Goal: Task Accomplishment & Management: Manage account settings

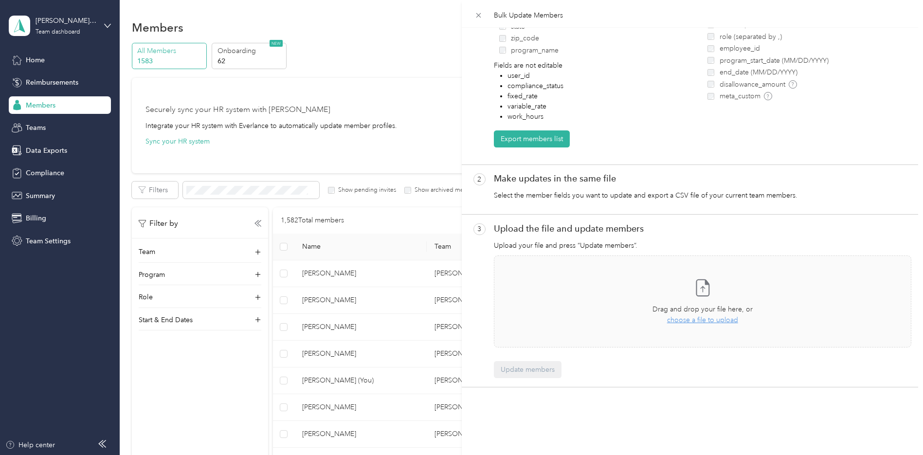
scroll to position [147, 0]
click at [533, 361] on button "Update members" at bounding box center [528, 369] width 68 height 17
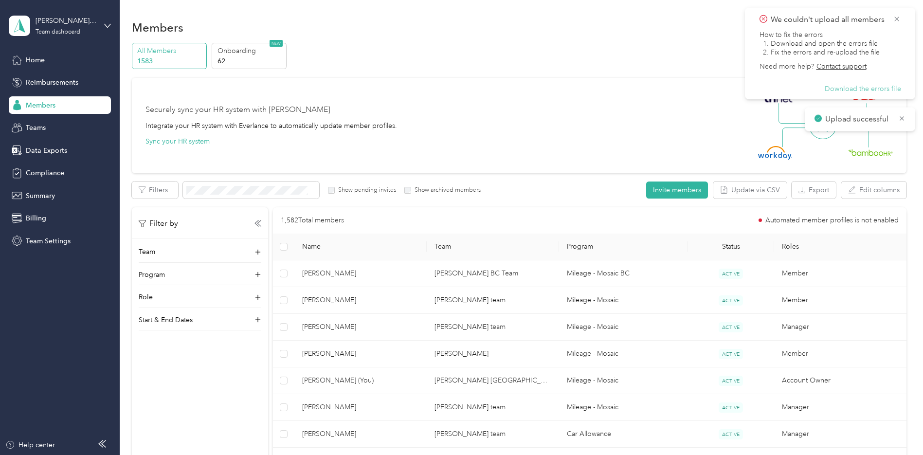
click at [874, 89] on button "Download the errors file" at bounding box center [862, 89] width 76 height 9
click at [600, 66] on div "All Members 1583 Onboarding 62 NEW" at bounding box center [519, 56] width 774 height 27
click at [442, 130] on div "Securely sync your HR system with Everlance Integrate your HR system with Everl…" at bounding box center [514, 125] width 738 height 68
click at [38, 129] on span "Teams" at bounding box center [36, 128] width 20 height 10
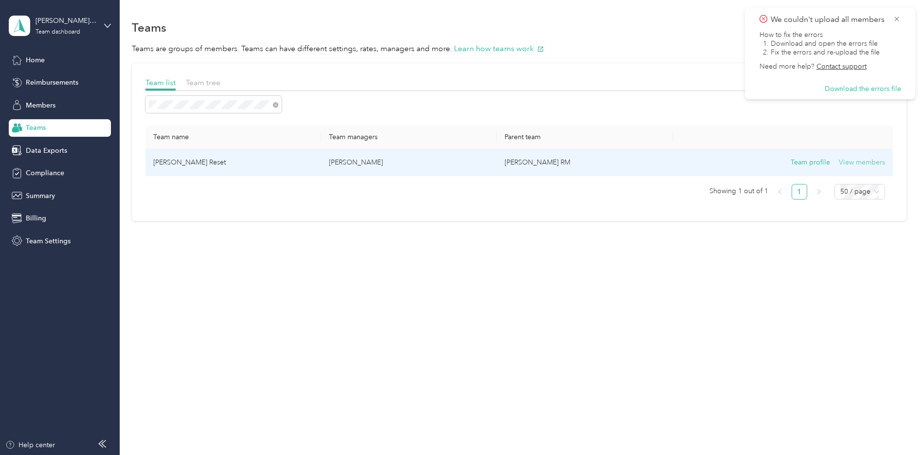
click at [872, 163] on button "View members" at bounding box center [862, 162] width 46 height 11
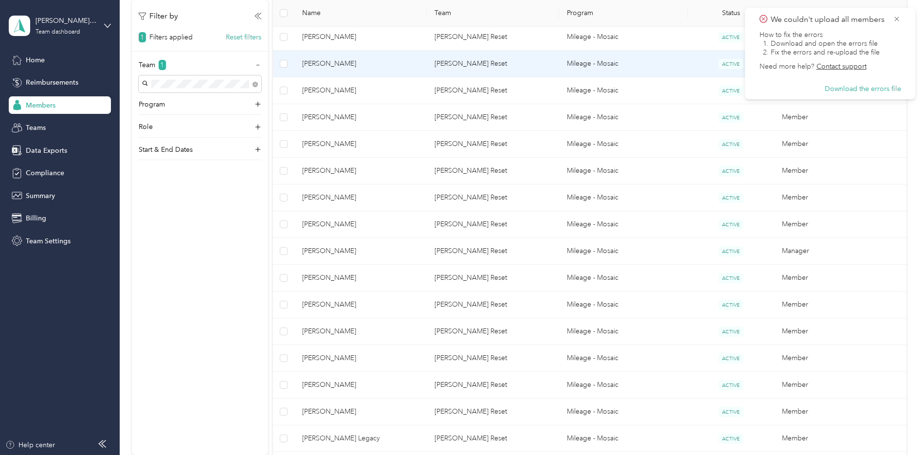
scroll to position [243, 0]
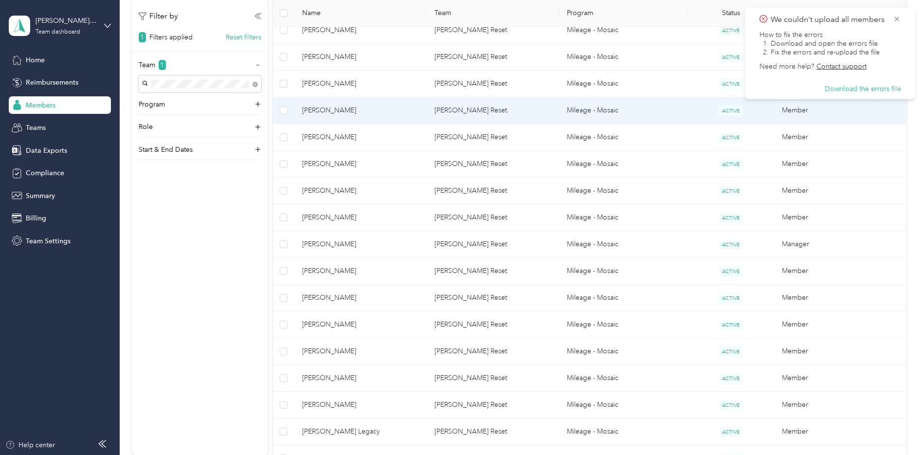
click at [342, 111] on span "[PERSON_NAME]" at bounding box center [360, 110] width 117 height 11
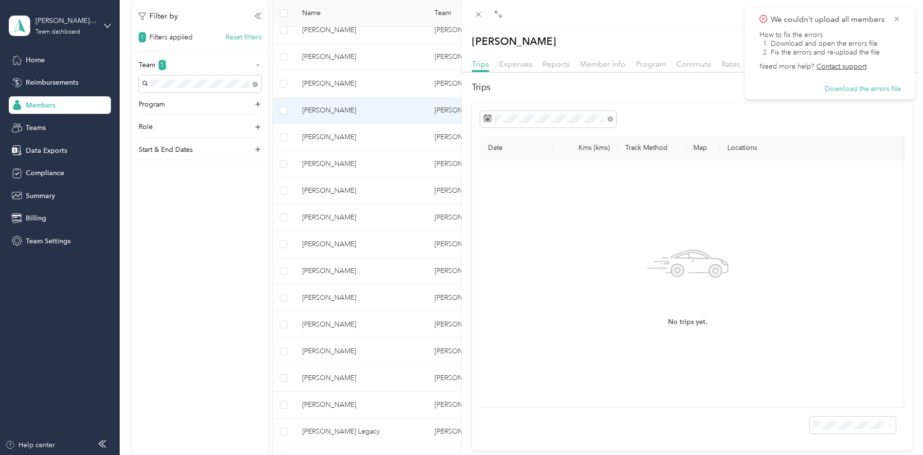
click at [327, 241] on div "[PERSON_NAME] Archive Trips Expenses Reports Member info Program Commute Rates …" at bounding box center [461, 227] width 923 height 455
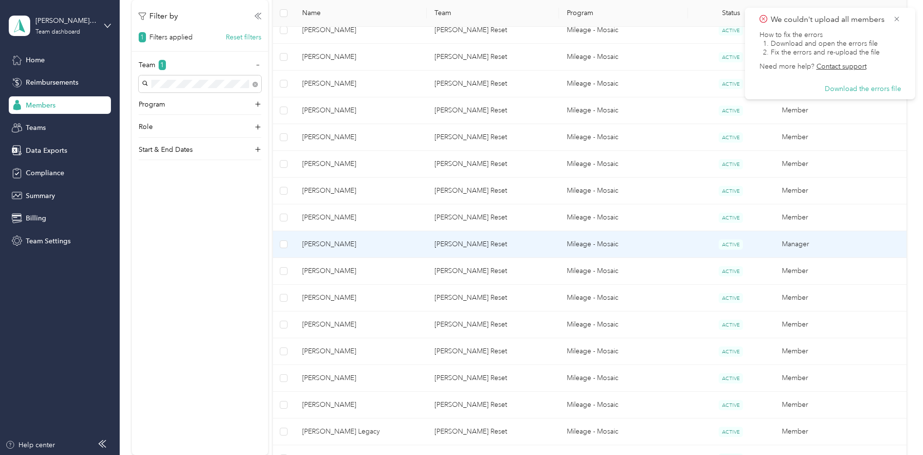
click at [330, 243] on span "[PERSON_NAME]" at bounding box center [360, 244] width 117 height 11
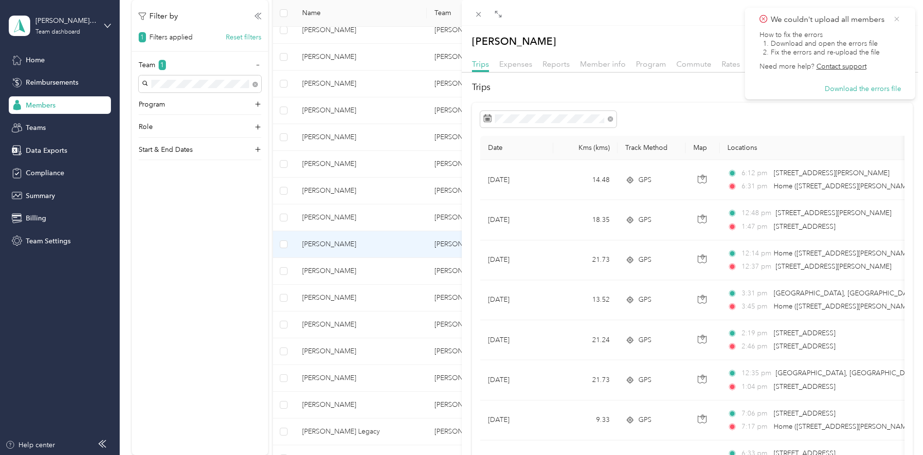
click at [898, 20] on icon at bounding box center [897, 19] width 8 height 9
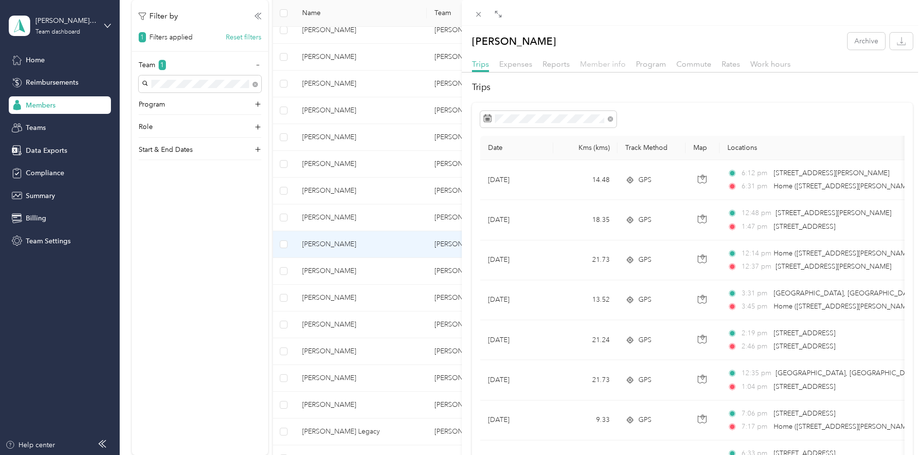
click at [605, 63] on span "Member info" at bounding box center [603, 63] width 46 height 9
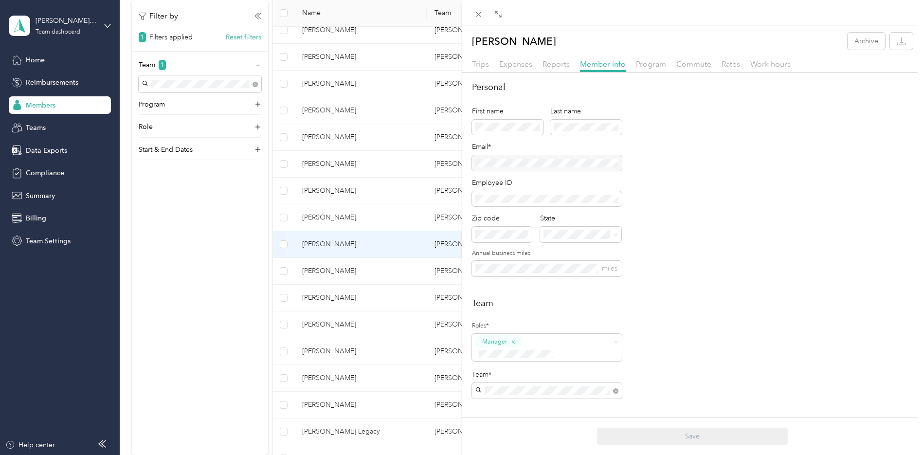
click at [216, 88] on div "[PERSON_NAME] Archive Trips Expenses Reports Member info Program Commute Rates …" at bounding box center [461, 227] width 923 height 455
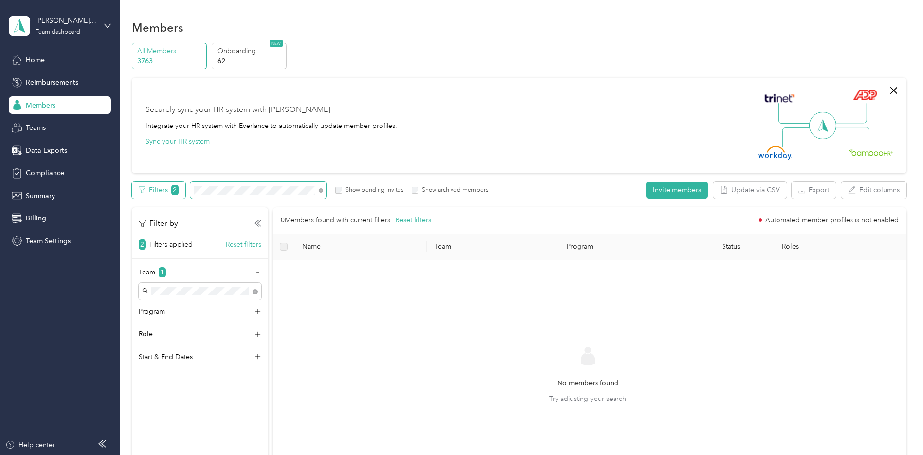
click at [156, 191] on div "Filters 2 Show pending invites Show archived members" at bounding box center [310, 189] width 357 height 17
drag, startPoint x: 304, startPoint y: 197, endPoint x: 257, endPoint y: 227, distance: 56.7
click at [303, 197] on span at bounding box center [258, 189] width 136 height 17
click at [239, 246] on button "Reset filters" at bounding box center [244, 244] width 36 height 10
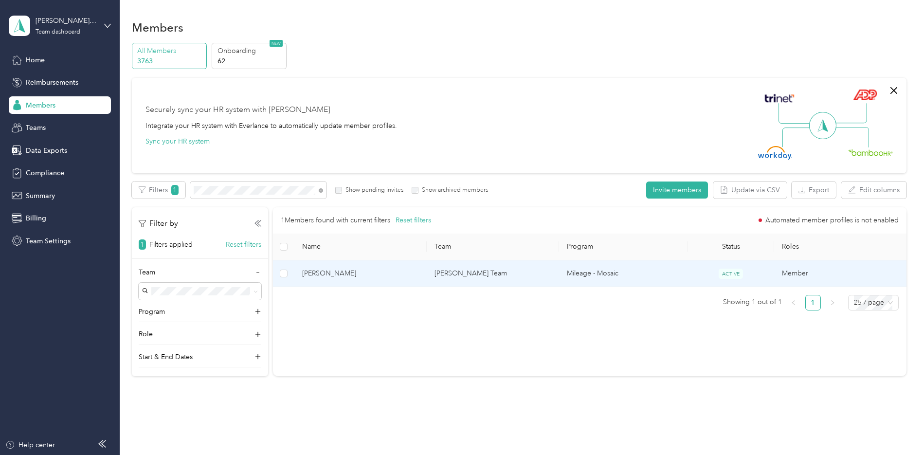
click at [471, 269] on td "[PERSON_NAME] Team" at bounding box center [493, 273] width 132 height 27
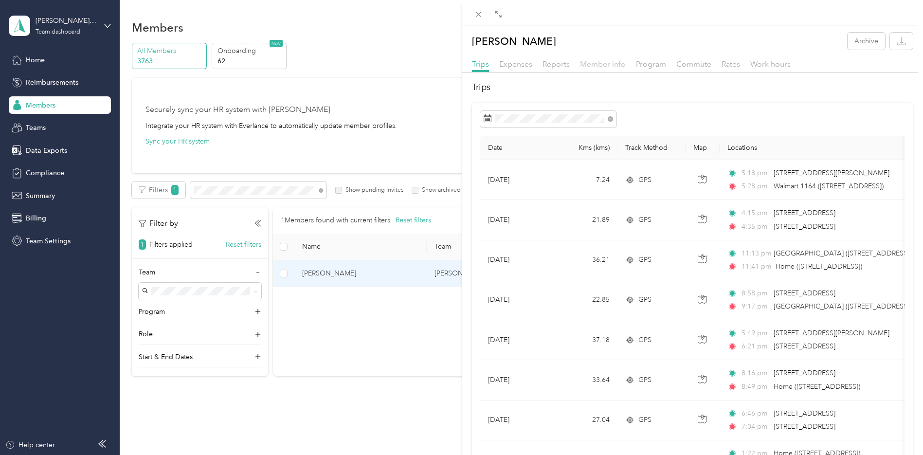
click at [605, 63] on span "Member info" at bounding box center [603, 63] width 46 height 9
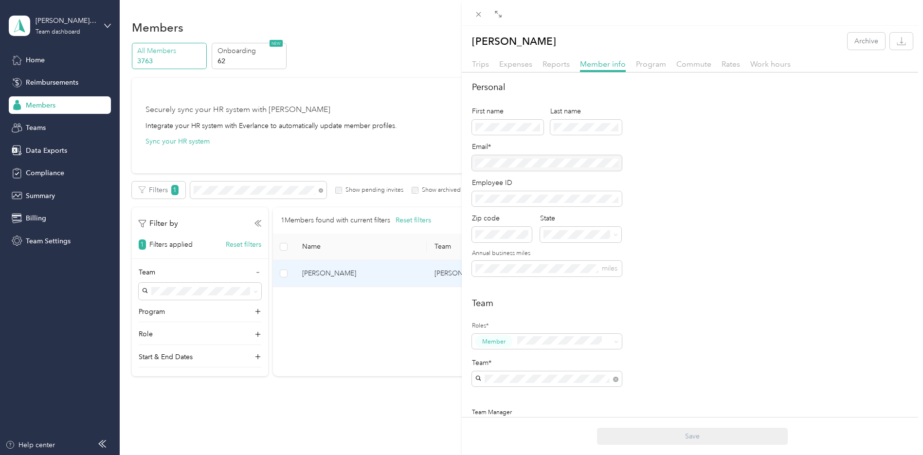
click at [278, 190] on div "[PERSON_NAME] Archive Trips Expenses Reports Member info Program Commute Rates …" at bounding box center [461, 227] width 923 height 455
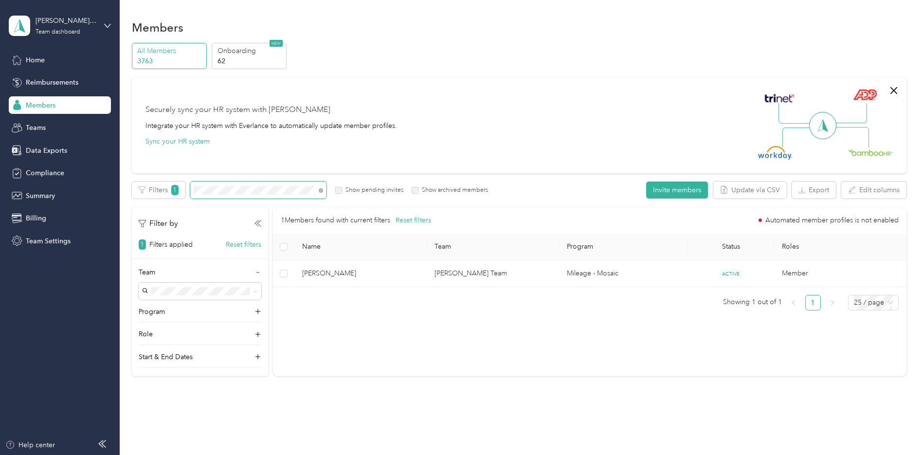
click at [191, 193] on span at bounding box center [258, 189] width 136 height 17
click at [192, 191] on span at bounding box center [258, 189] width 136 height 17
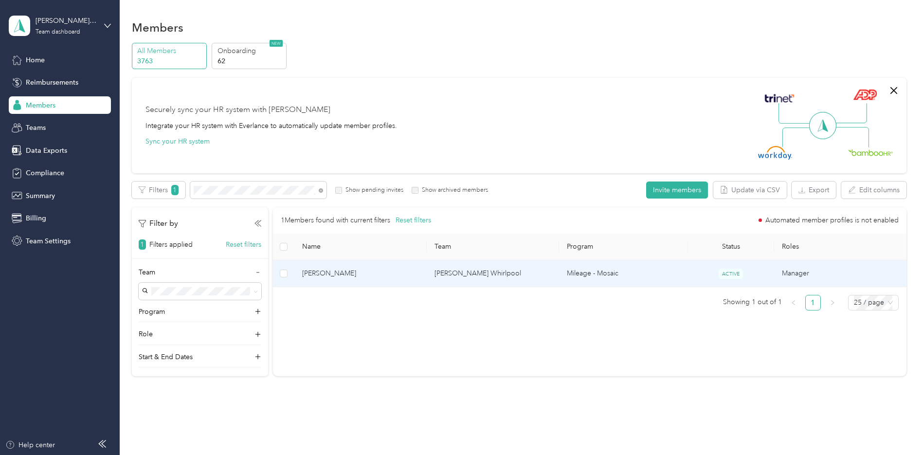
click at [441, 275] on td "[PERSON_NAME] Whirlpool" at bounding box center [493, 273] width 132 height 27
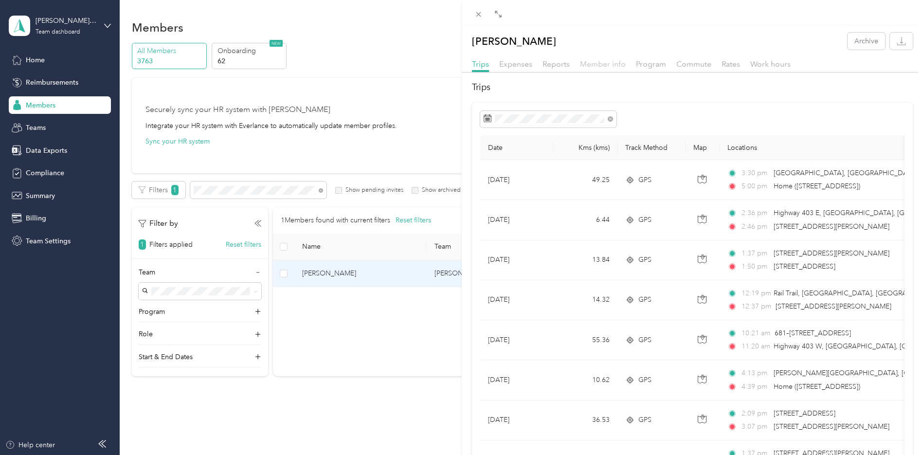
click at [599, 63] on span "Member info" at bounding box center [603, 63] width 46 height 9
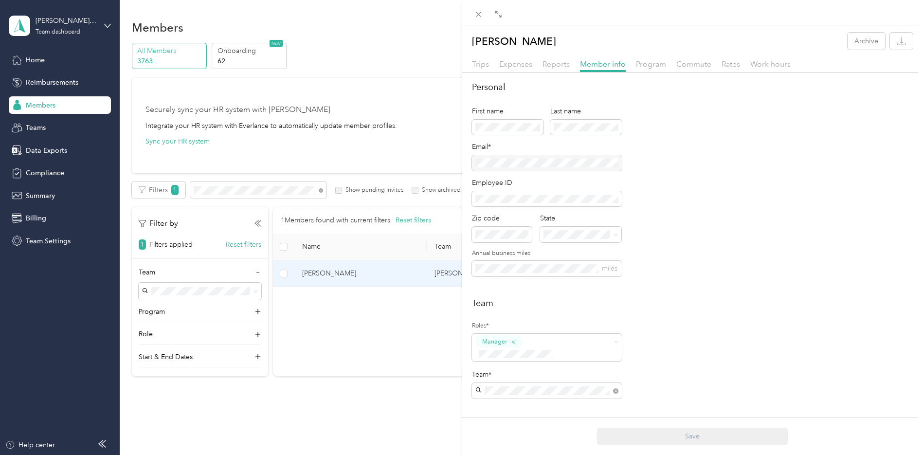
click at [253, 248] on div "[PERSON_NAME] Archive Trips Expenses Reports Member info Program Commute Rates …" at bounding box center [461, 227] width 923 height 455
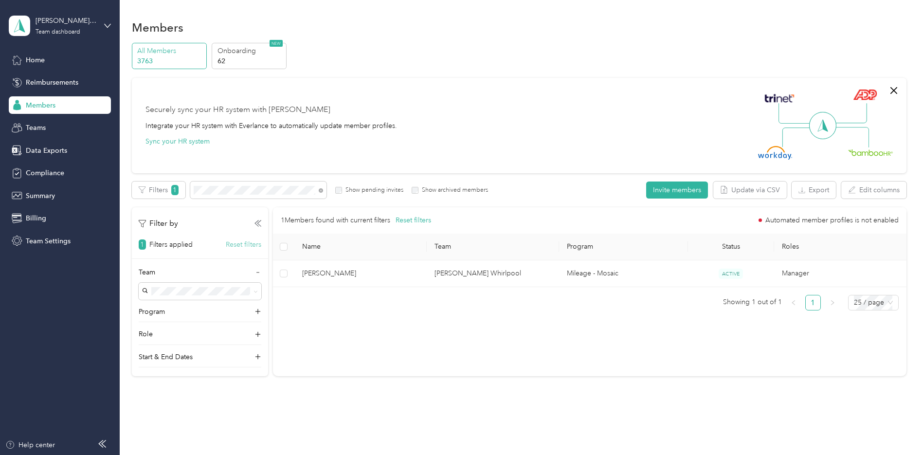
click at [238, 242] on button "Reset filters" at bounding box center [244, 244] width 36 height 10
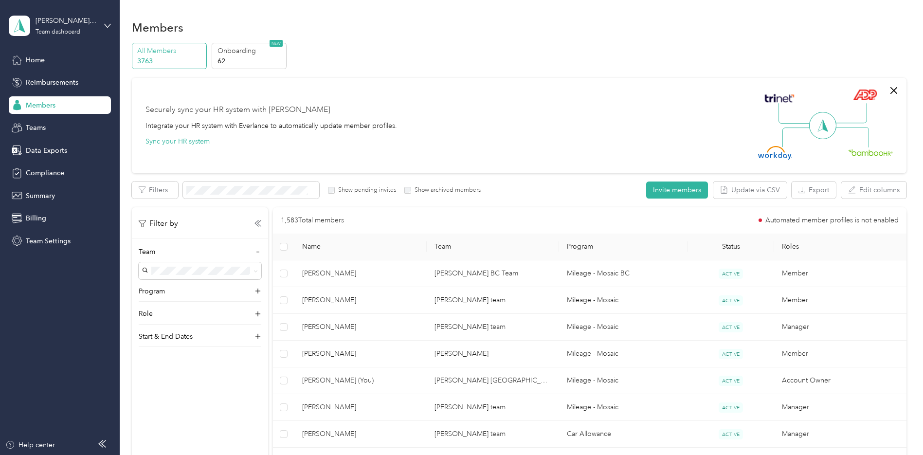
click at [603, 198] on div "Filters Show pending invites Show archived members Invite members Update via CS…" at bounding box center [519, 189] width 774 height 17
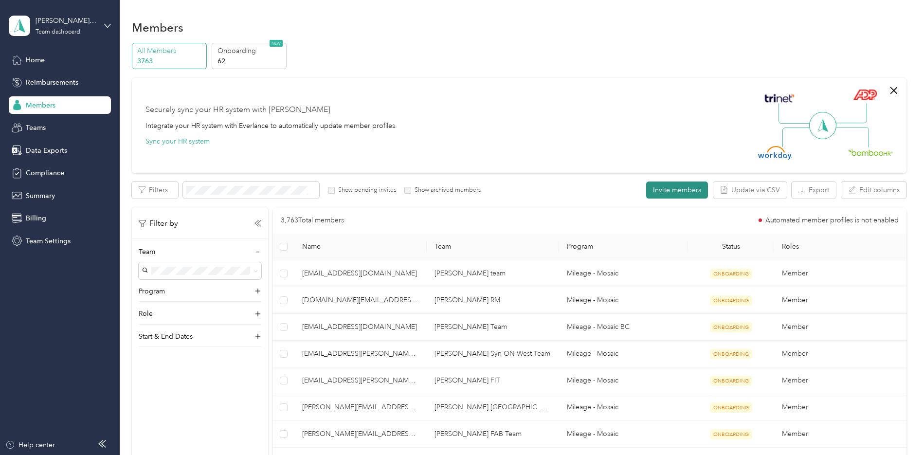
click at [677, 187] on button "Invite members" at bounding box center [677, 189] width 62 height 17
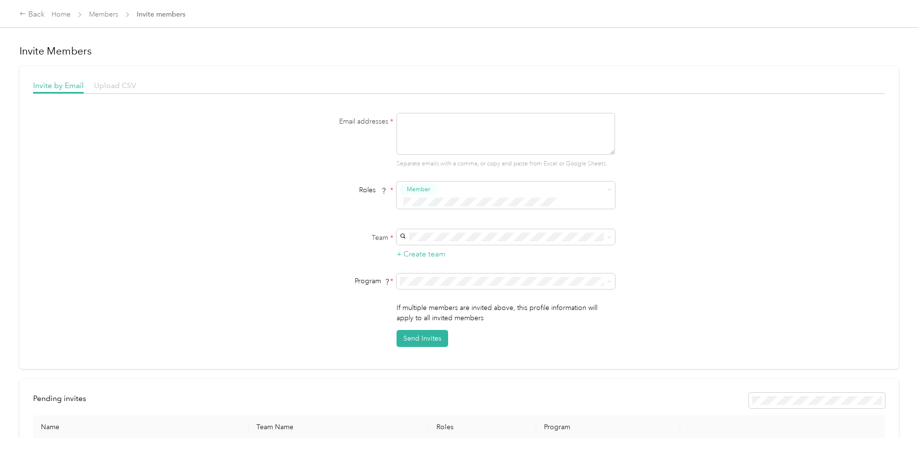
click at [125, 86] on span "Upload CSV" at bounding box center [115, 85] width 42 height 9
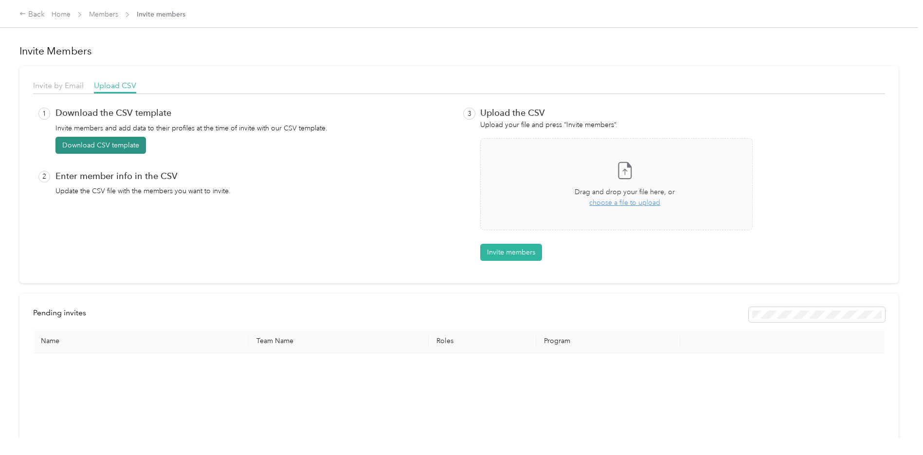
click at [83, 149] on button "Download CSV template" at bounding box center [100, 145] width 90 height 17
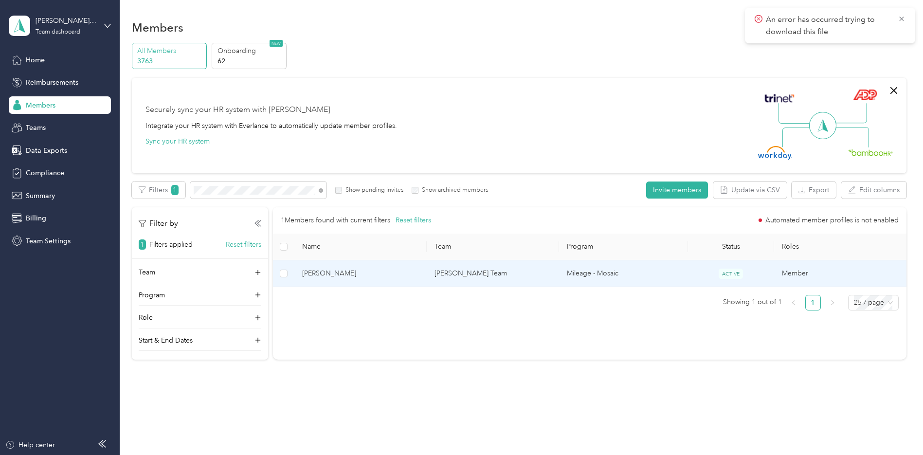
click at [499, 275] on td "[PERSON_NAME] Team" at bounding box center [493, 273] width 132 height 27
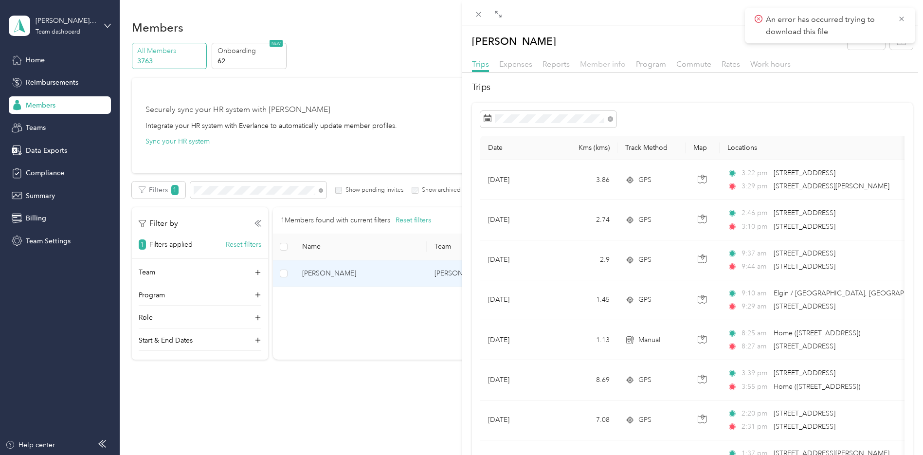
click at [619, 66] on span "Member info" at bounding box center [603, 63] width 46 height 9
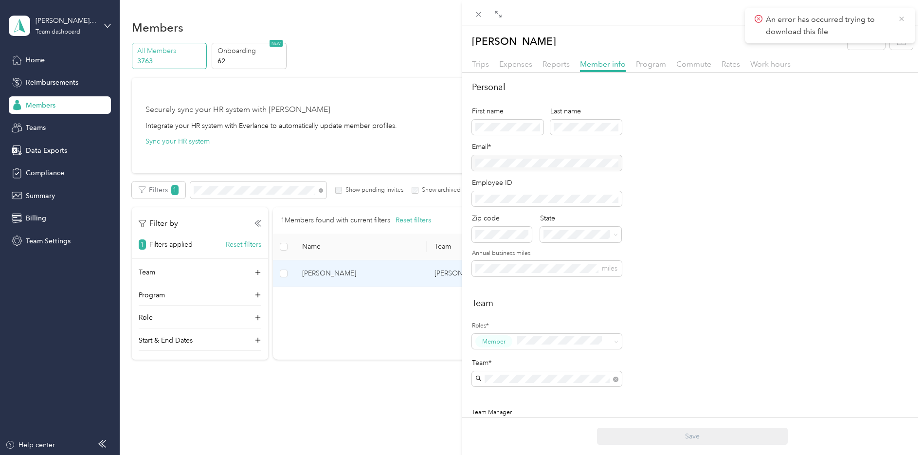
click at [904, 18] on icon at bounding box center [901, 19] width 8 height 9
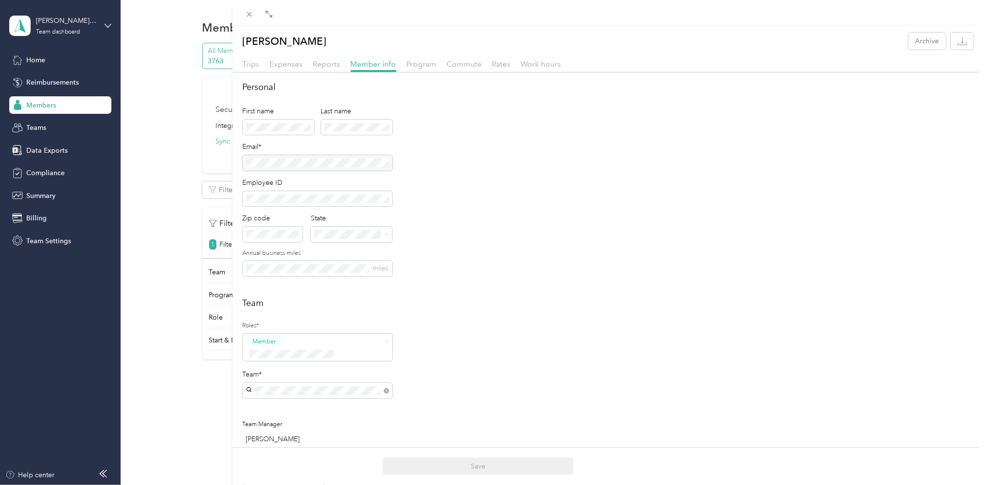
drag, startPoint x: 1433, startPoint y: 1, endPoint x: 604, endPoint y: 184, distance: 849.4
click at [607, 183] on div "Personal First name Last name Email* Employee ID Zip code State Annual business…" at bounding box center [608, 184] width 731 height 207
click at [168, 208] on div "[PERSON_NAME] Archive Trips Expenses Reports Member info Program Commute Rates …" at bounding box center [492, 242] width 984 height 485
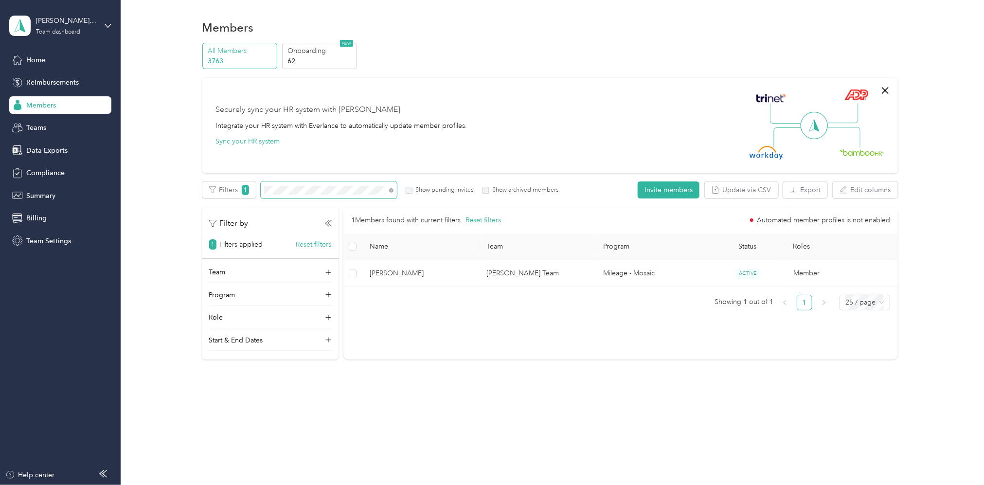
click at [256, 191] on div "Filters 1 Show pending invites Show archived members" at bounding box center [380, 189] width 357 height 17
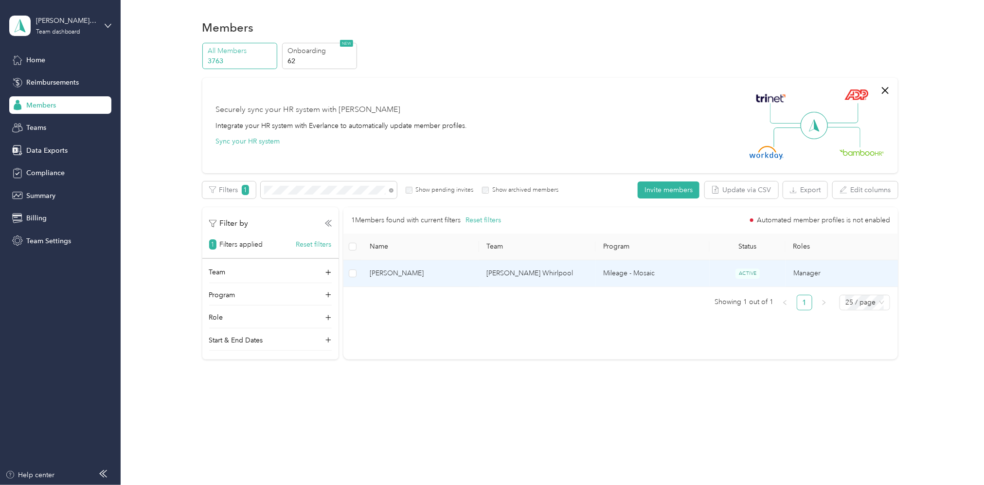
click at [515, 273] on td "[PERSON_NAME] Whirlpool" at bounding box center [537, 273] width 117 height 27
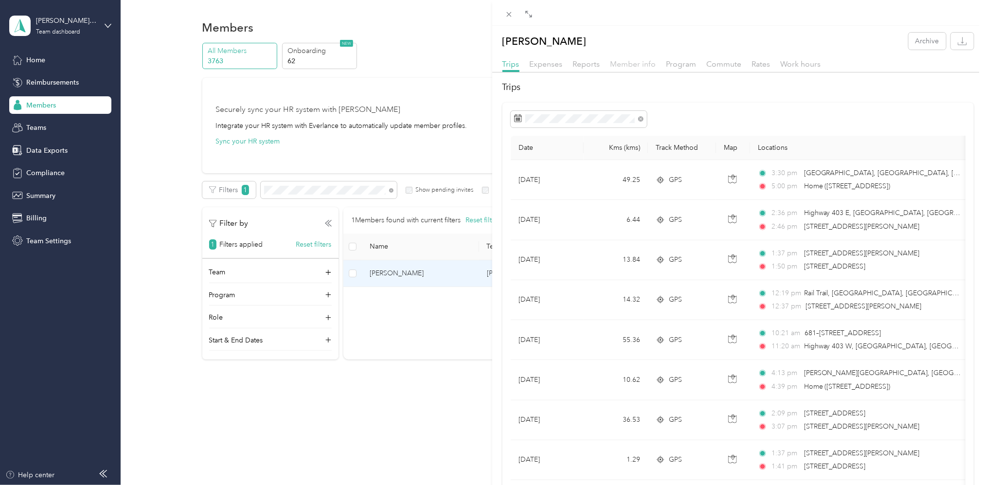
click at [648, 62] on span "Member info" at bounding box center [633, 63] width 46 height 9
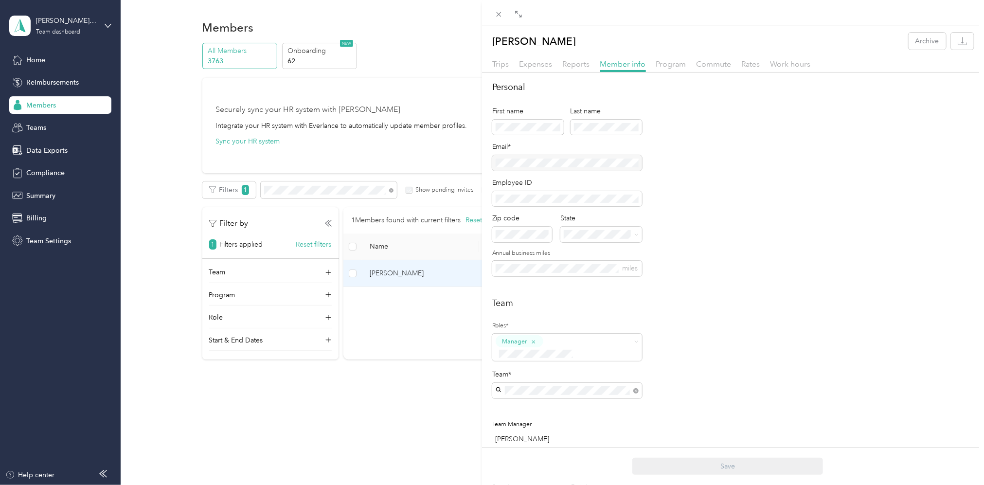
drag, startPoint x: 2131, startPoint y: 4, endPoint x: 400, endPoint y: 18, distance: 1731.2
click at [400, 18] on div "[PERSON_NAME] Archive Trips Expenses Reports Member info Program Commute Rates …" at bounding box center [492, 242] width 984 height 485
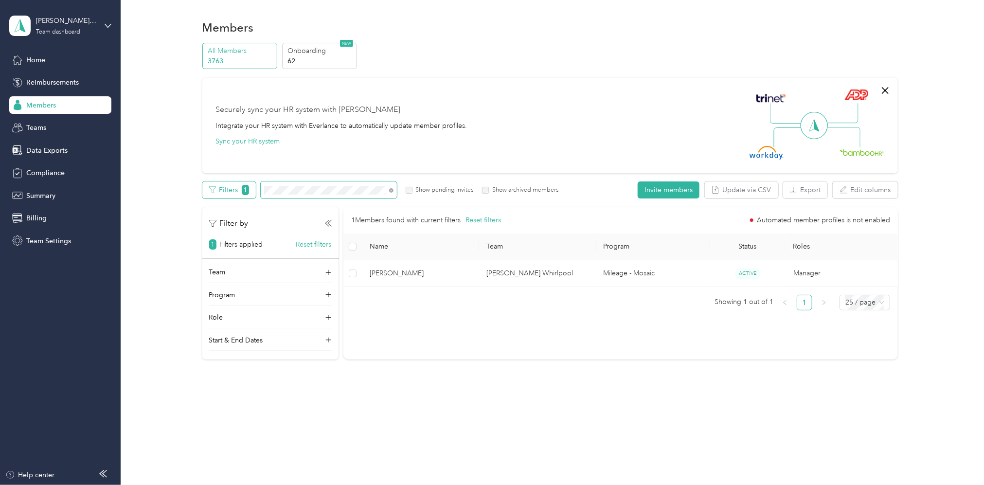
click at [224, 195] on div "Filters 1 Show pending invites Show archived members" at bounding box center [380, 189] width 357 height 17
click at [577, 84] on div "Securely sync your HR system with Everlance Integrate your HR system with Everl…" at bounding box center [550, 125] width 696 height 95
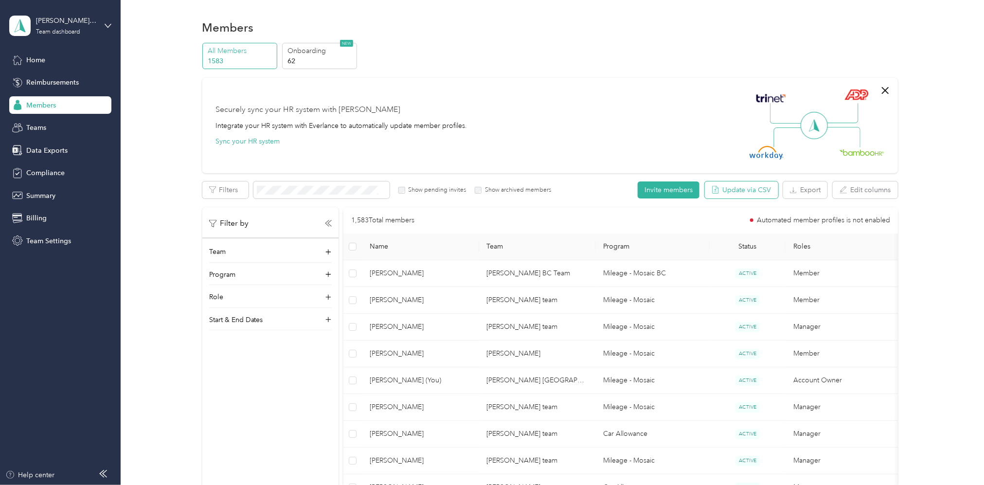
click at [732, 187] on button "Update via CSV" at bounding box center [741, 189] width 73 height 17
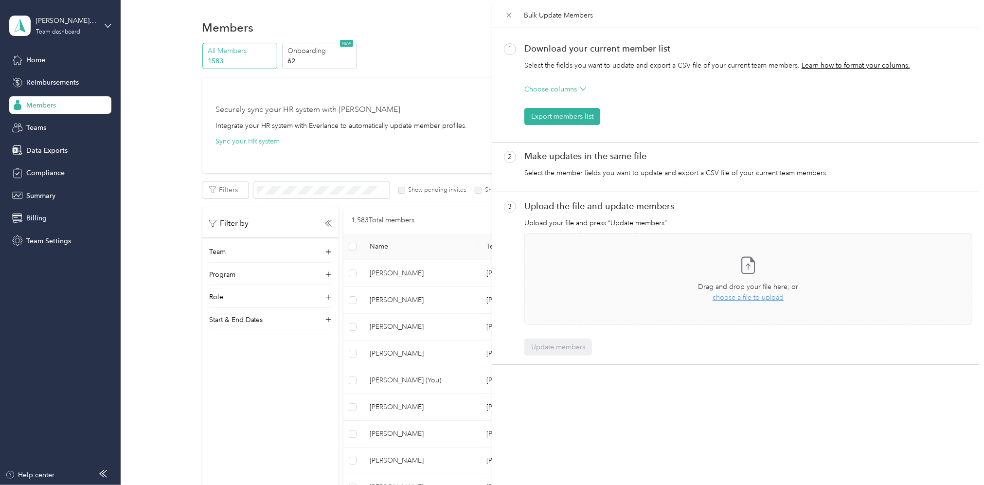
click at [581, 90] on icon at bounding box center [583, 89] width 6 height 6
